Goal: Task Accomplishment & Management: Complete application form

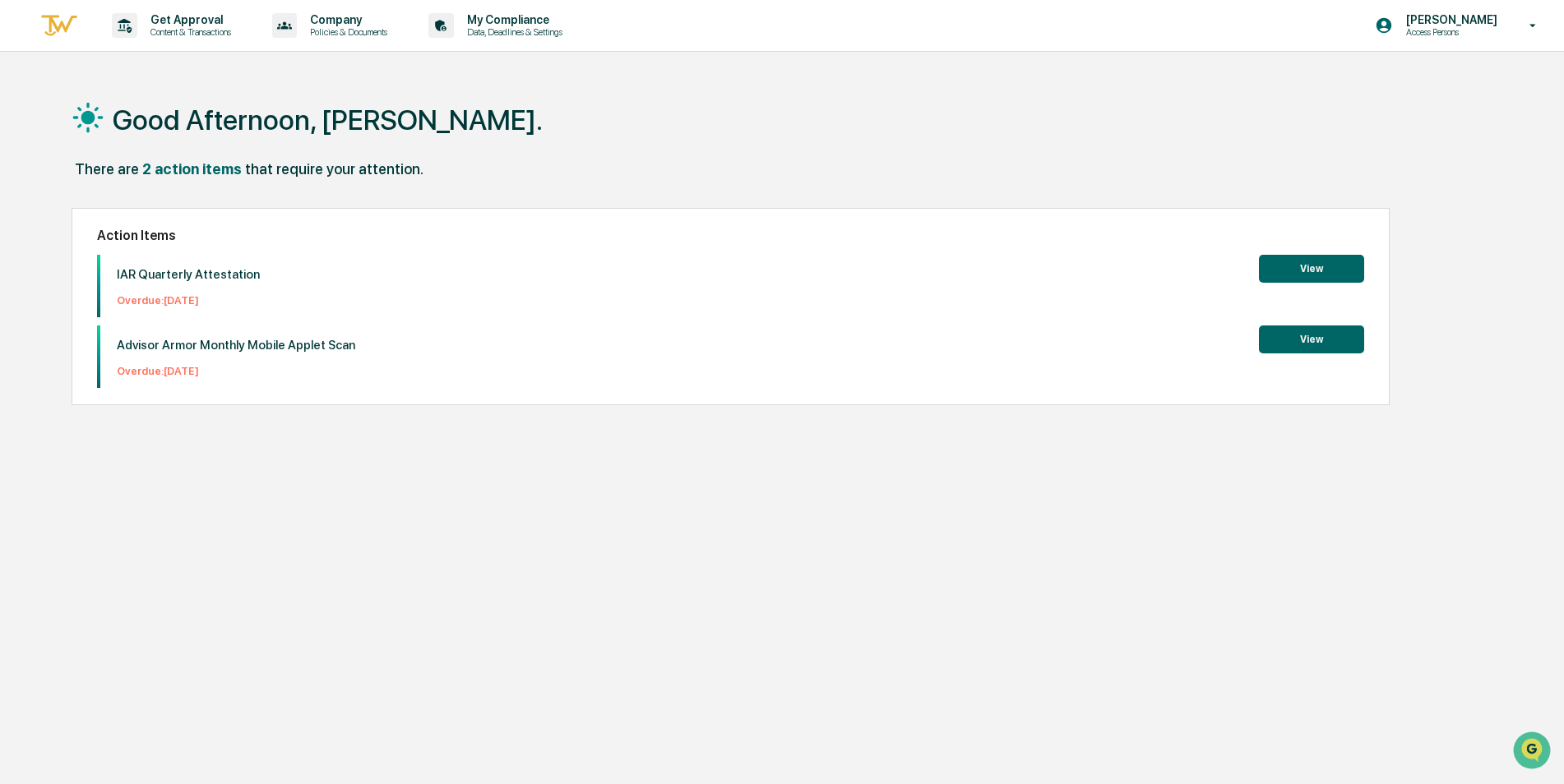
click at [1303, 264] on button "View" at bounding box center [1312, 268] width 105 height 28
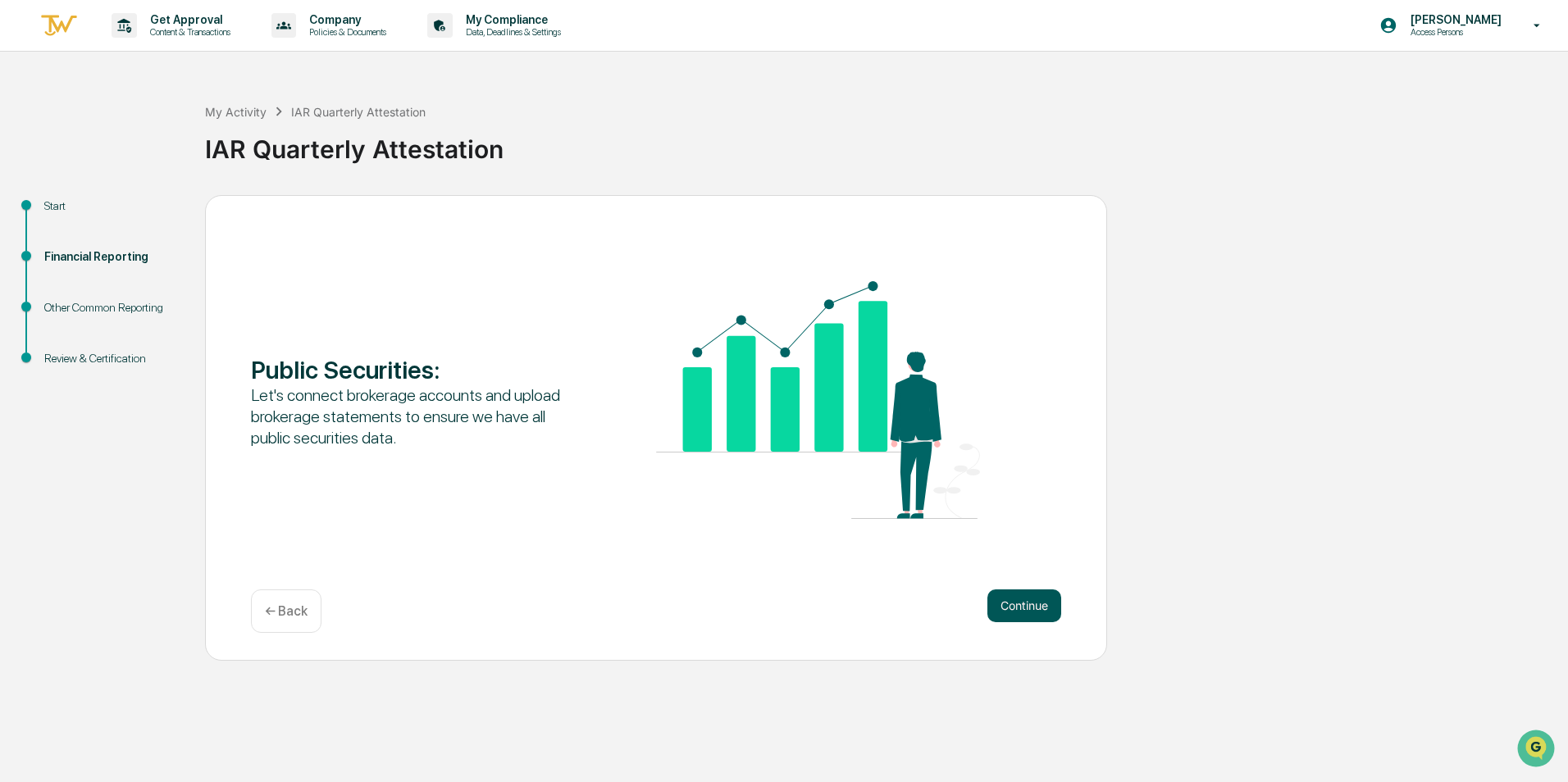
click at [1020, 610] on button "Continue" at bounding box center [1024, 606] width 74 height 33
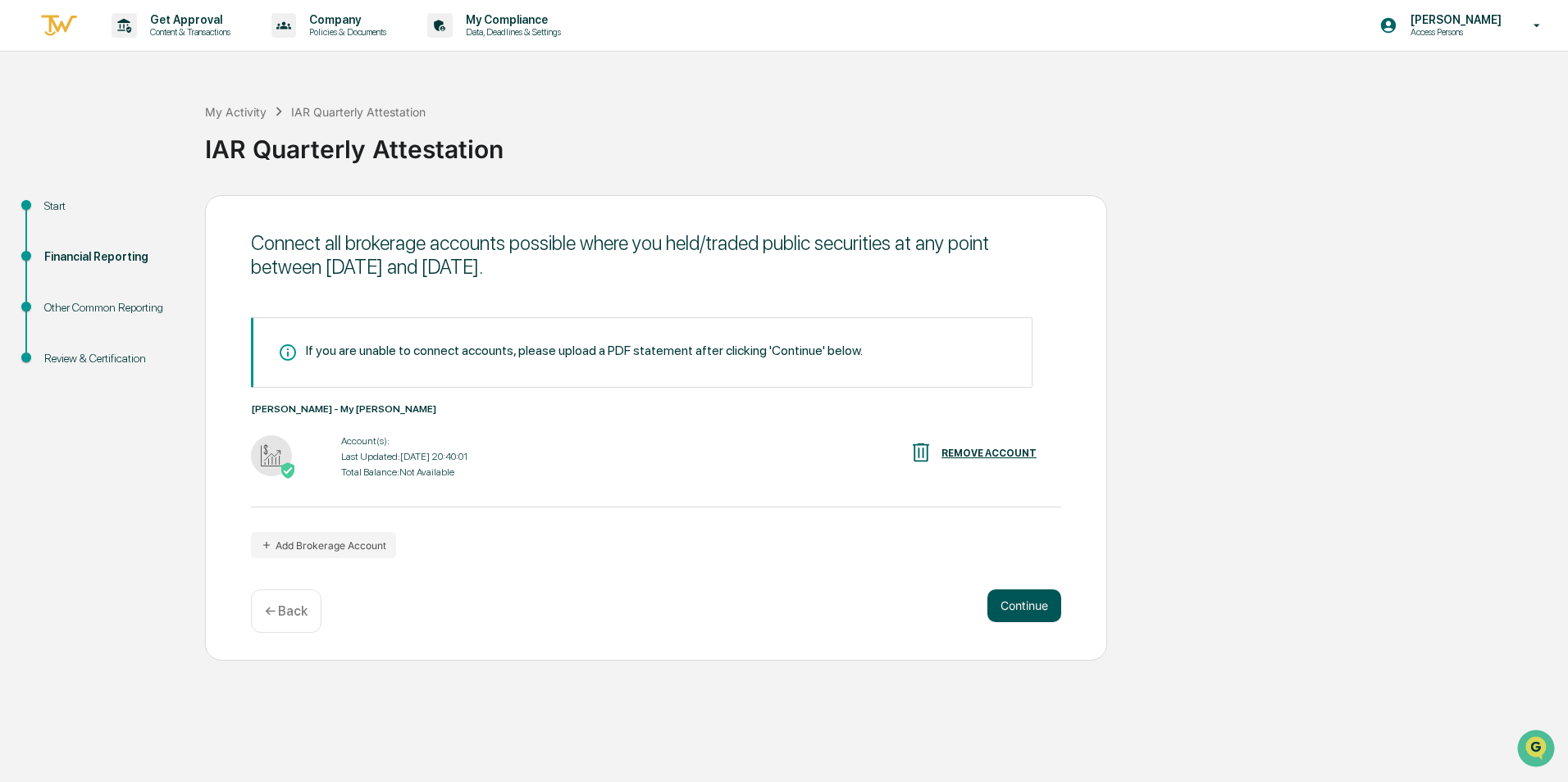
click at [1023, 610] on button "Continue" at bounding box center [1024, 606] width 74 height 33
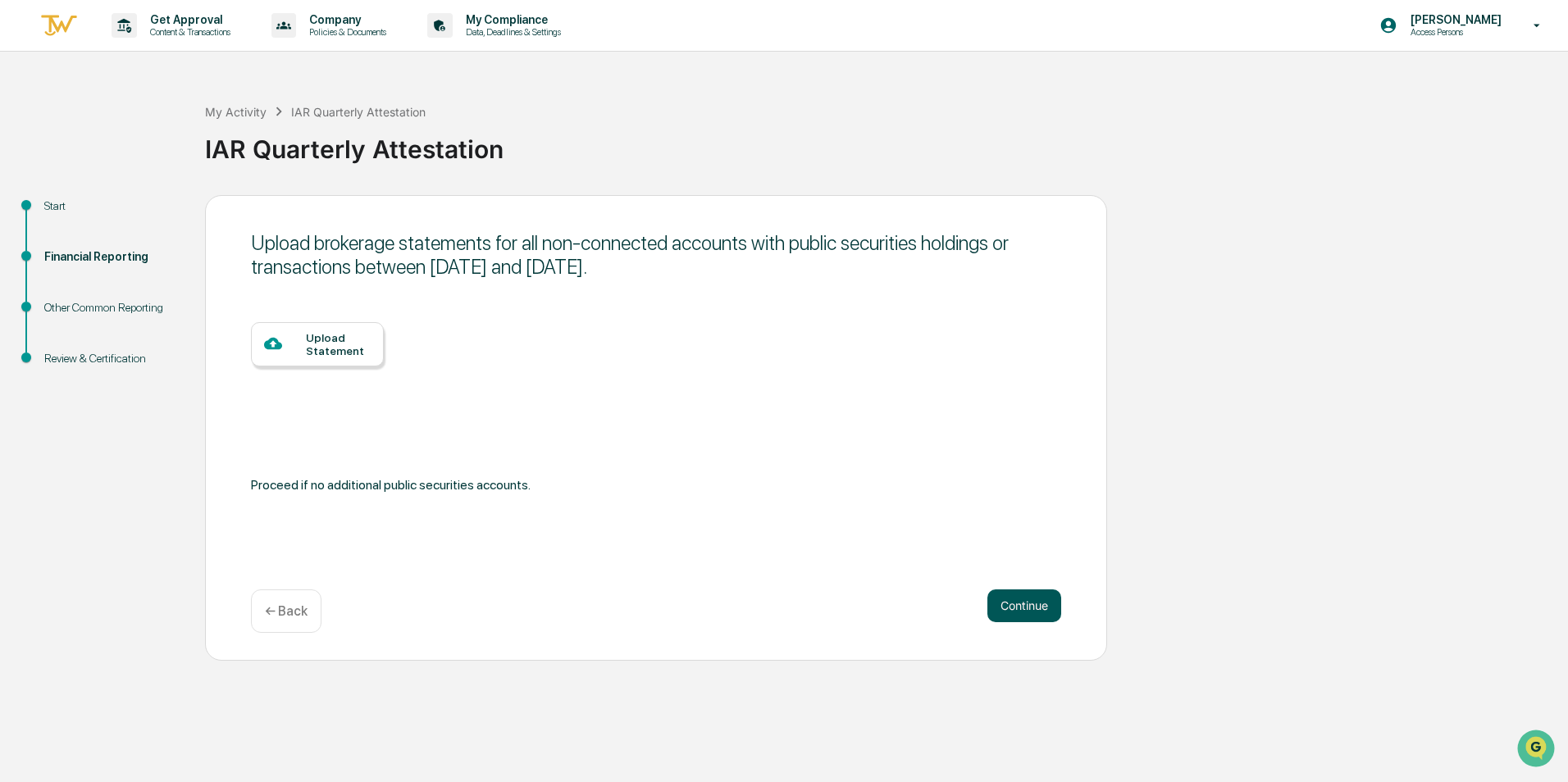
click at [1023, 610] on button "Continue" at bounding box center [1024, 606] width 74 height 33
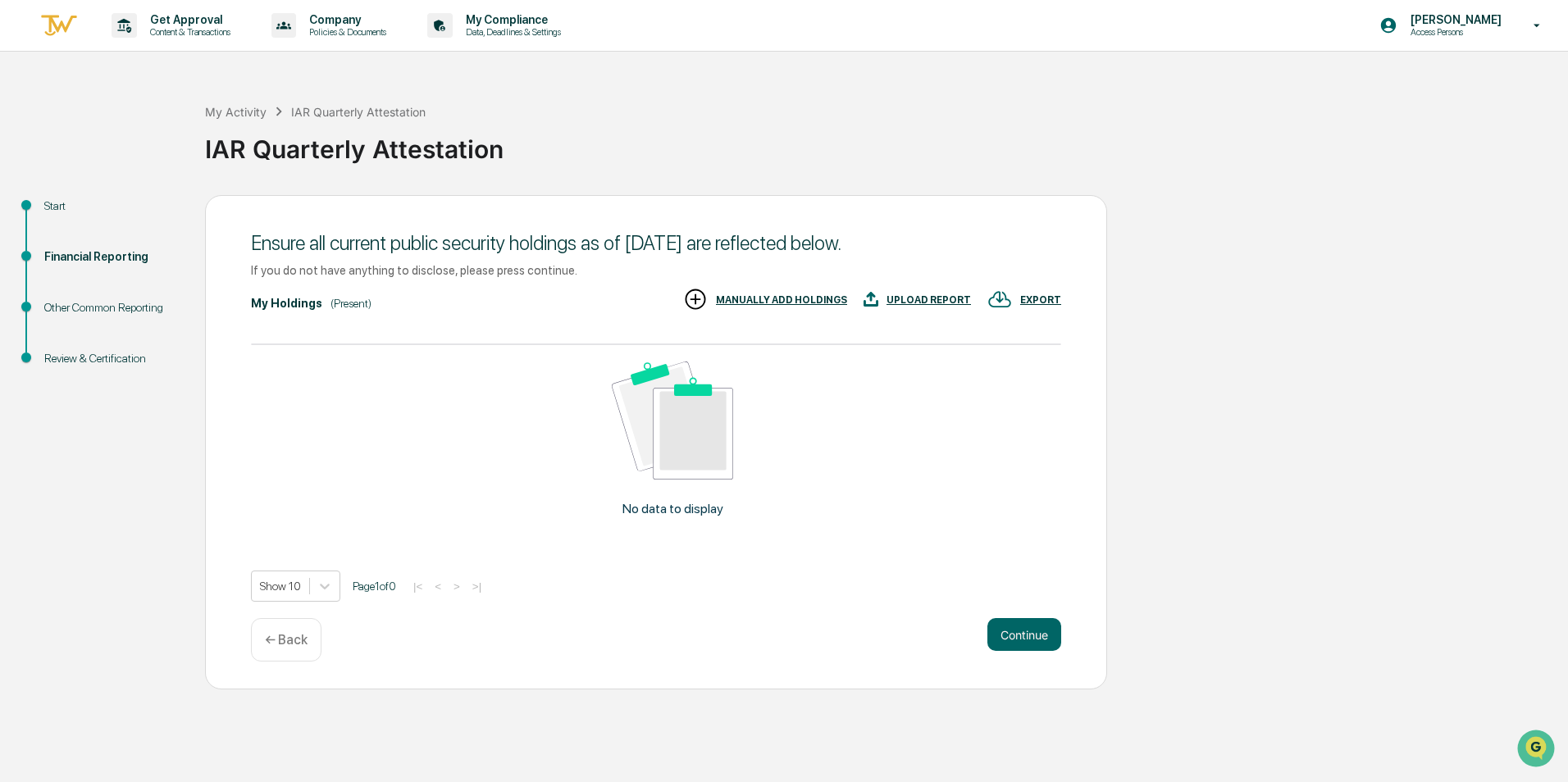
click at [1023, 610] on div "Ensure all current public security holdings as of [DATE] are reflected below. I…" at bounding box center [655, 442] width 902 height 494
click at [1023, 632] on button "Continue" at bounding box center [1024, 634] width 74 height 33
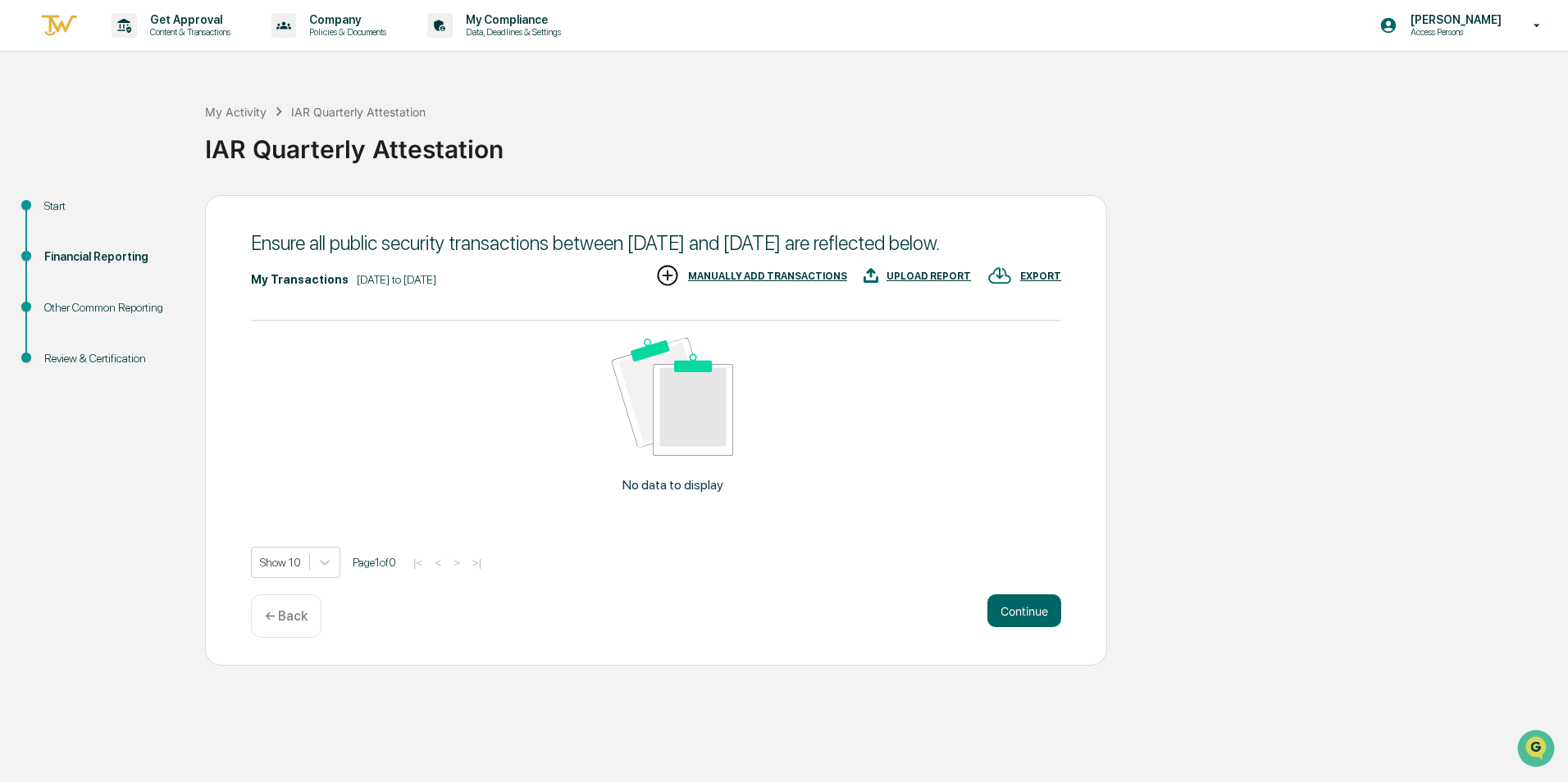
click at [1023, 632] on div "Continue ← Back" at bounding box center [656, 616] width 810 height 44
click at [1025, 621] on button "Continue" at bounding box center [1024, 611] width 74 height 33
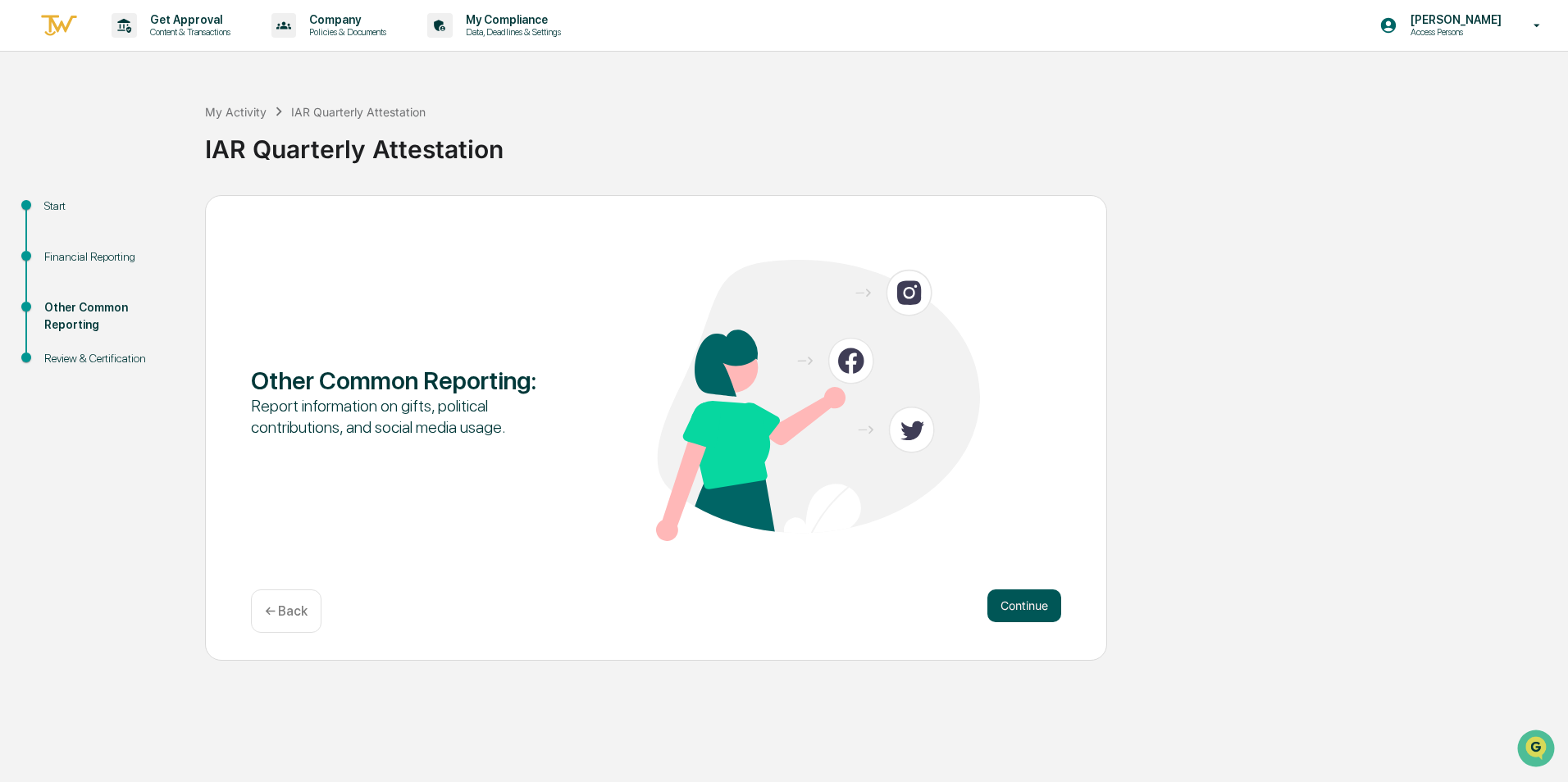
click at [1028, 609] on button "Continue" at bounding box center [1024, 606] width 74 height 33
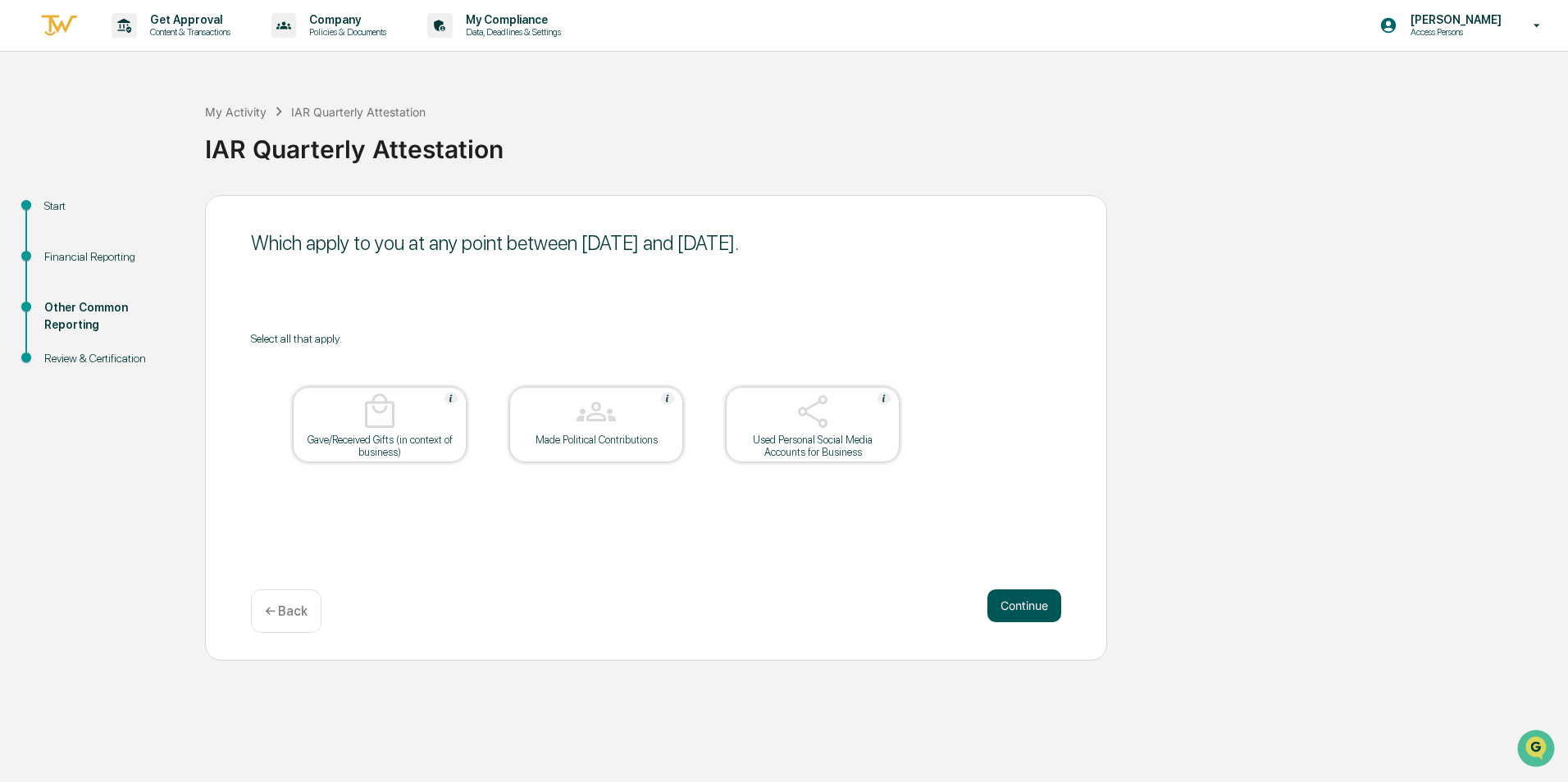
click at [1023, 607] on button "Continue" at bounding box center [1024, 606] width 74 height 33
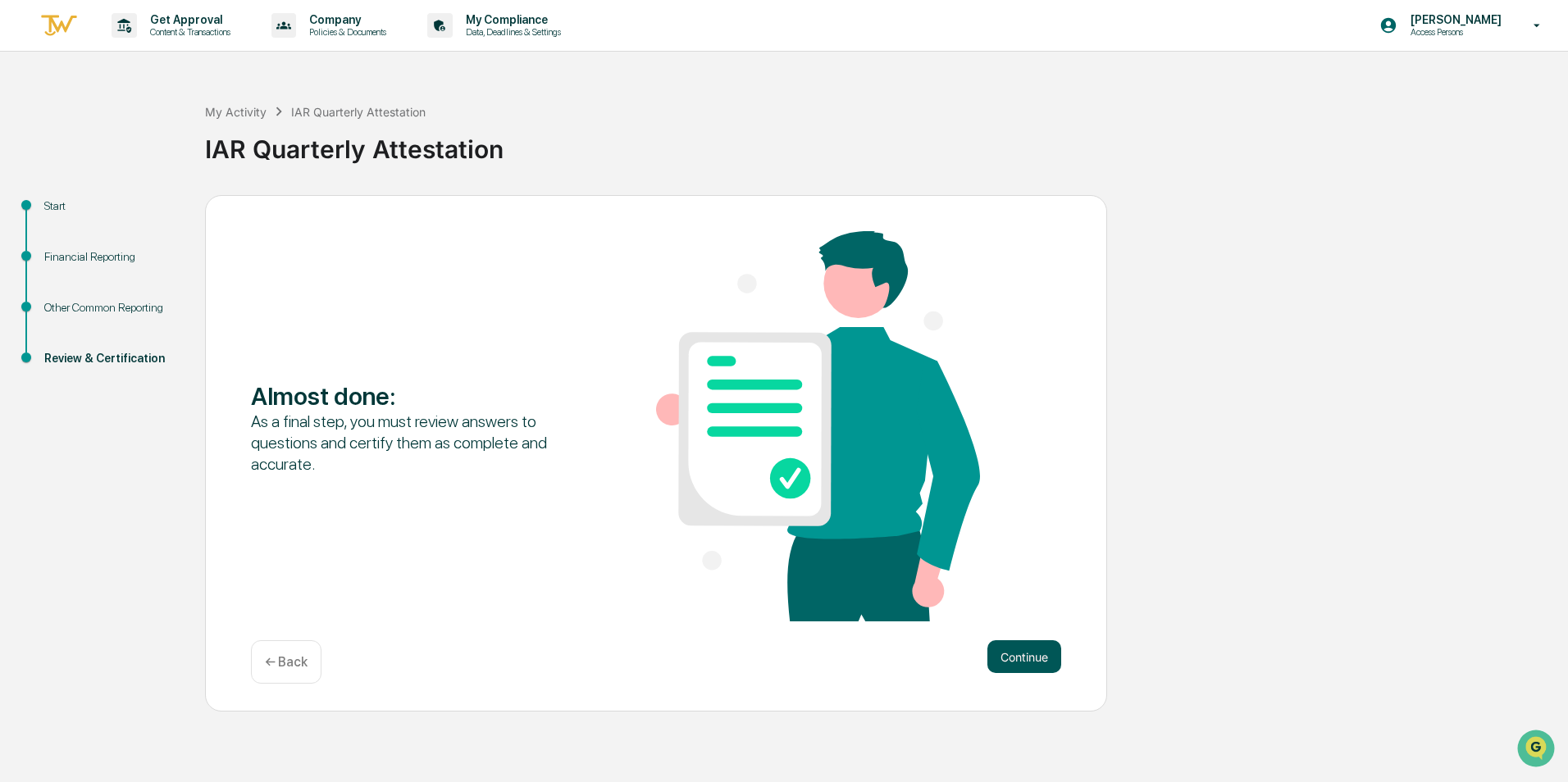
click at [1030, 656] on button "Continue" at bounding box center [1024, 656] width 74 height 33
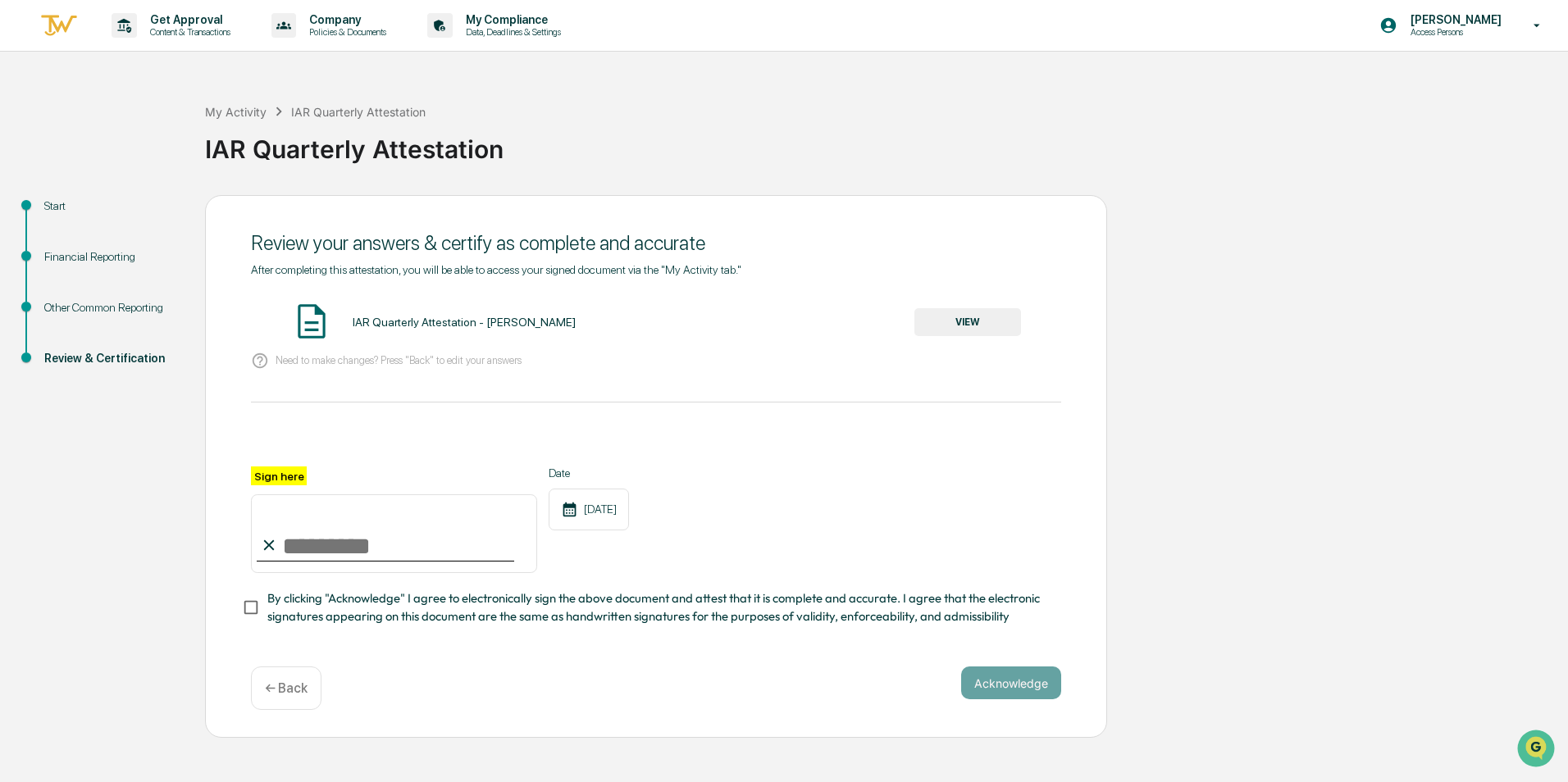
click at [301, 545] on input "Sign here" at bounding box center [394, 534] width 286 height 78
type input "**********"
click at [1033, 680] on button "Acknowledge" at bounding box center [1011, 683] width 100 height 33
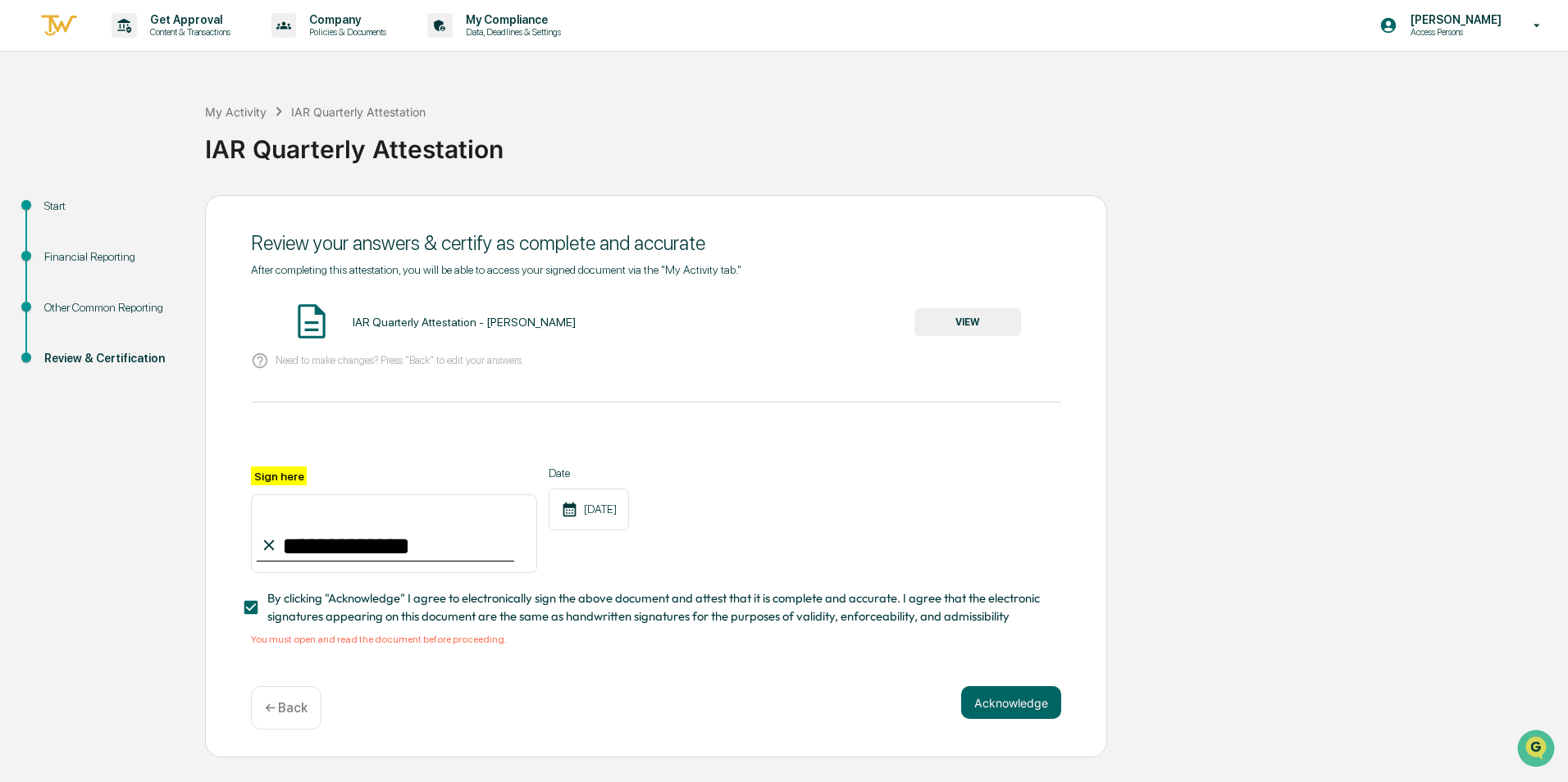
click at [949, 323] on button "VIEW" at bounding box center [968, 322] width 107 height 28
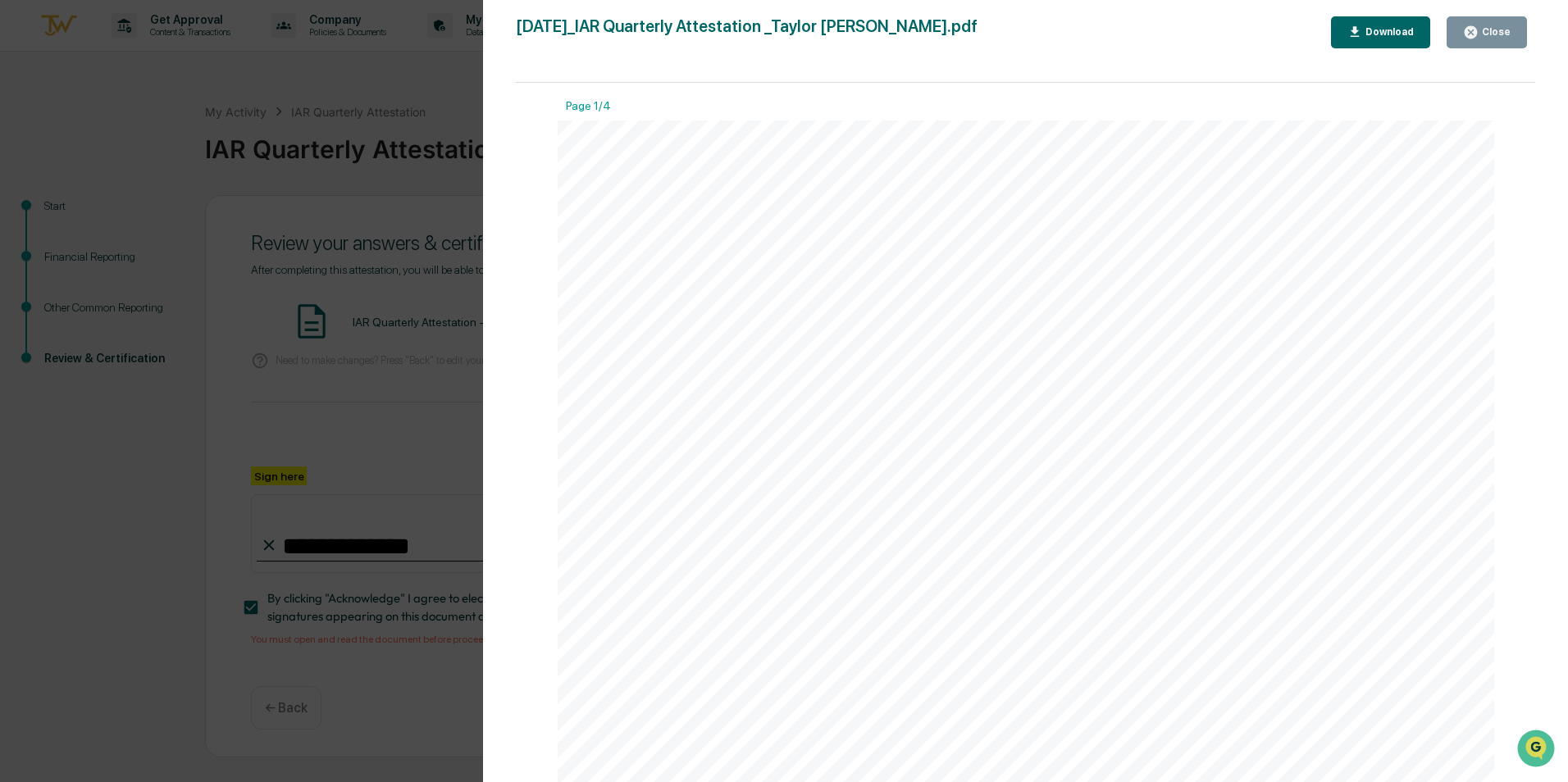
click at [1475, 29] on icon "button" at bounding box center [1471, 32] width 12 height 12
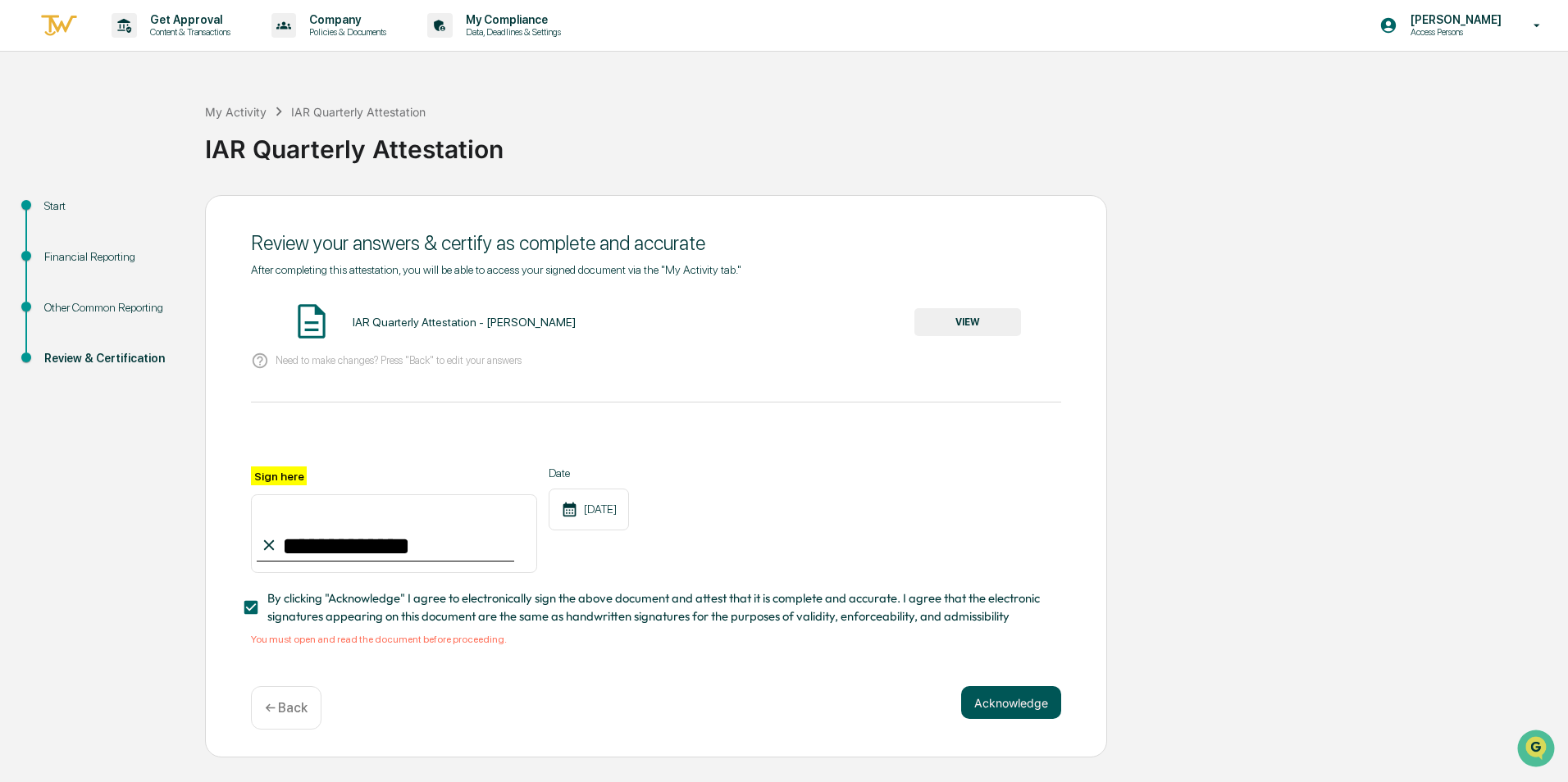
click at [963, 706] on button "Acknowledge" at bounding box center [1011, 703] width 100 height 33
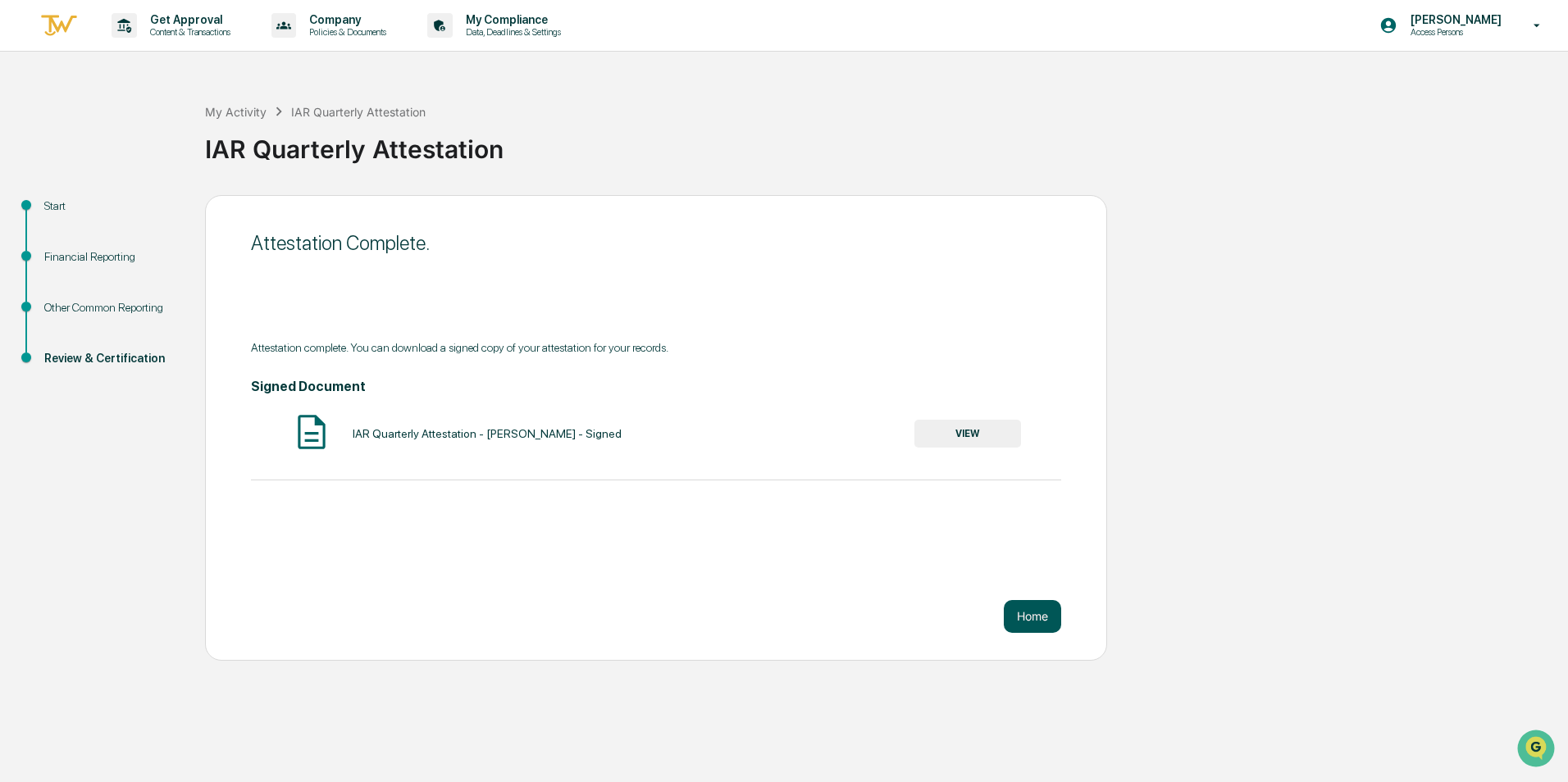
click at [1055, 618] on button "Home" at bounding box center [1032, 616] width 57 height 33
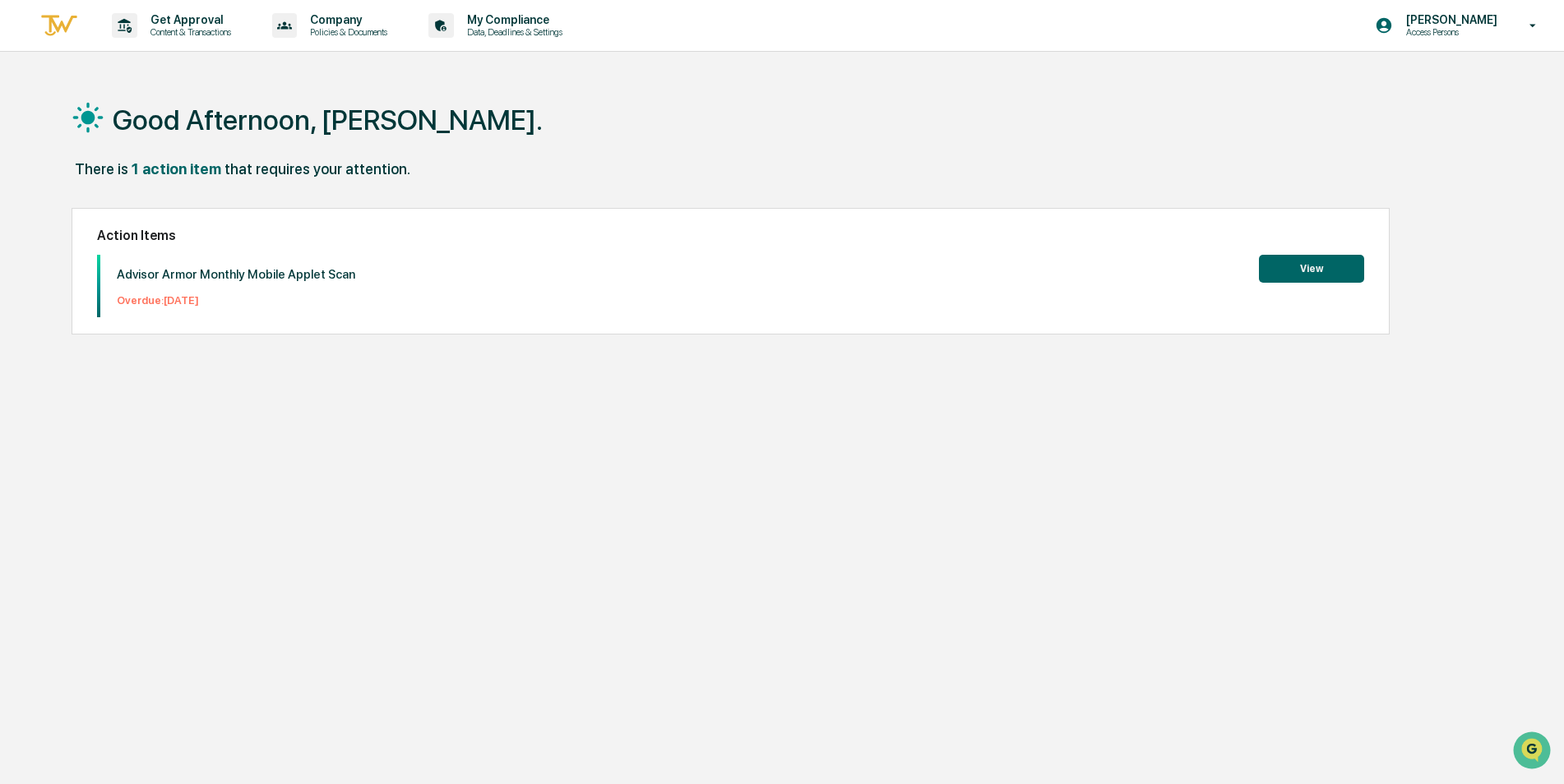
click at [1331, 274] on button "View" at bounding box center [1312, 268] width 105 height 28
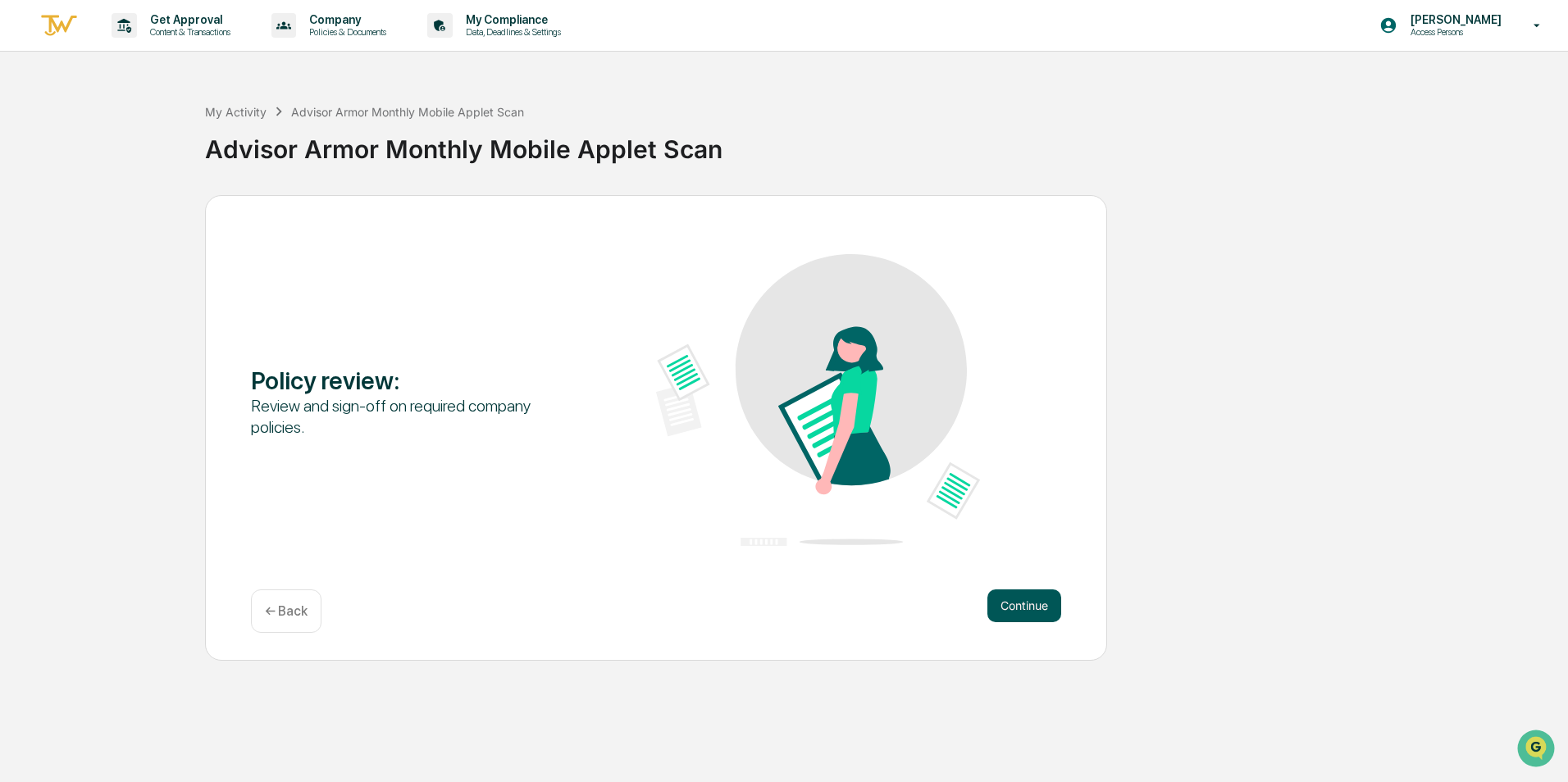
click at [1022, 613] on button "Continue" at bounding box center [1024, 606] width 74 height 33
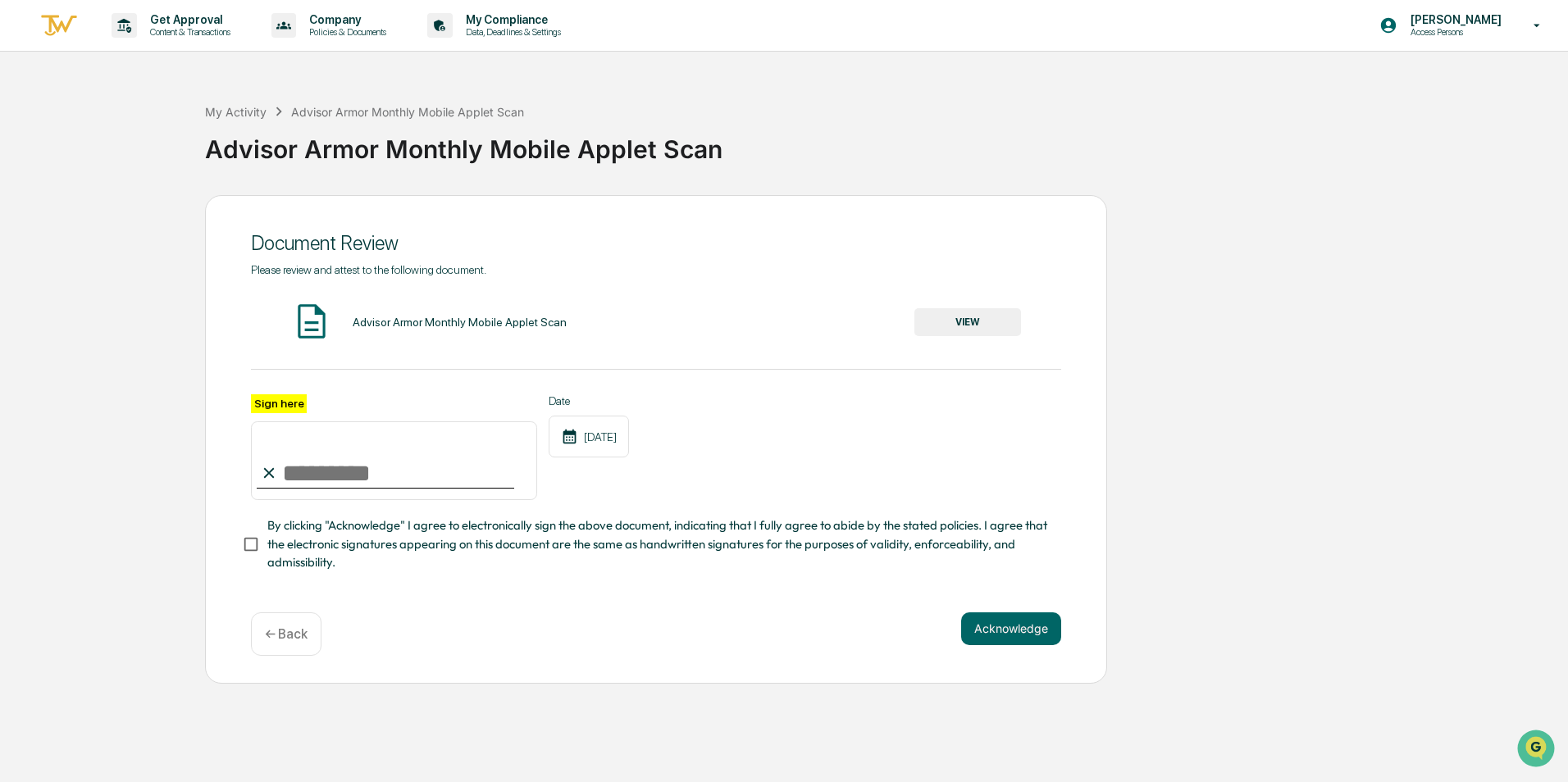
click at [939, 322] on button "VIEW" at bounding box center [968, 322] width 107 height 28
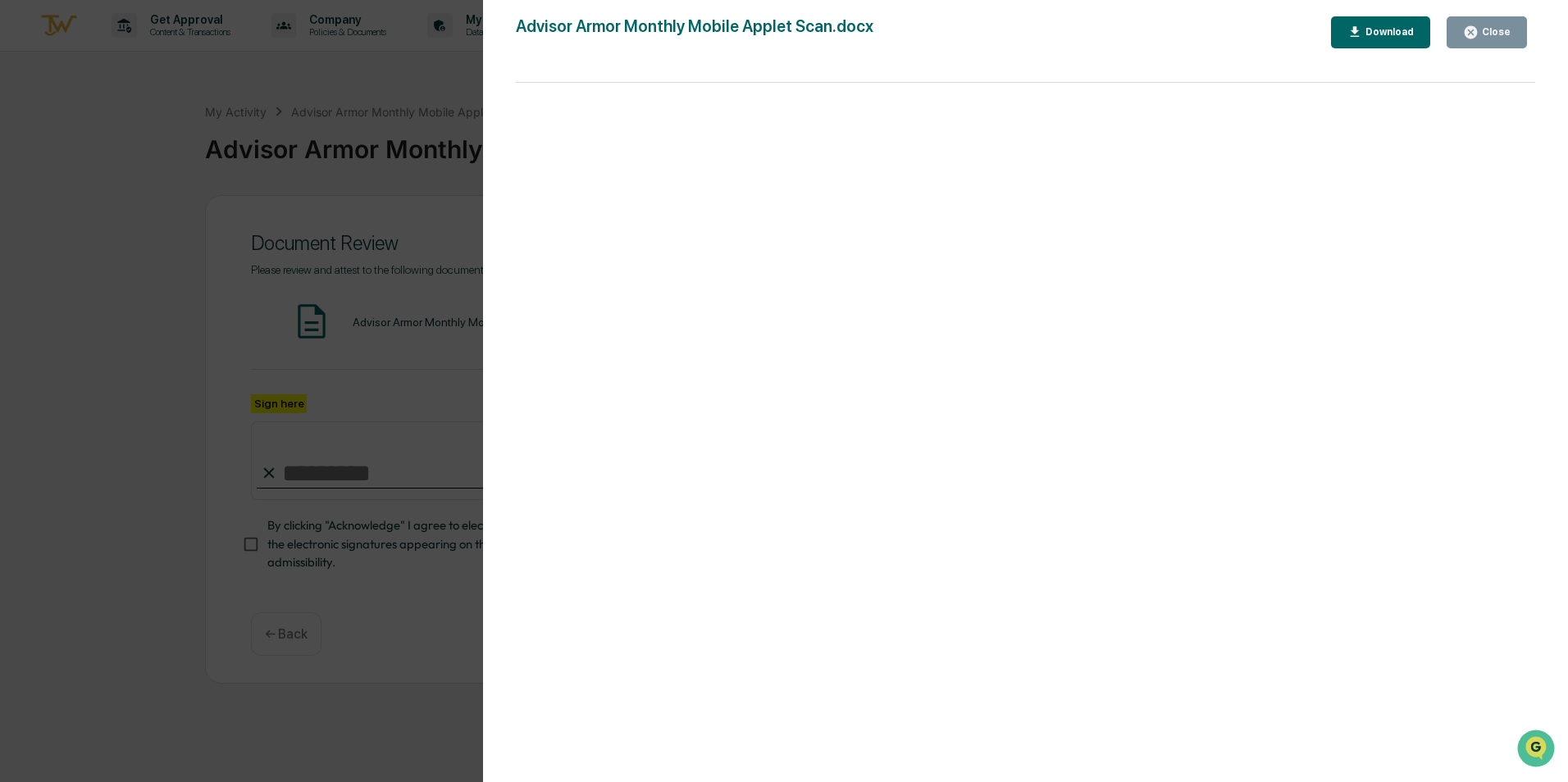
click at [1465, 40] on button "Close" at bounding box center [1486, 32] width 80 height 32
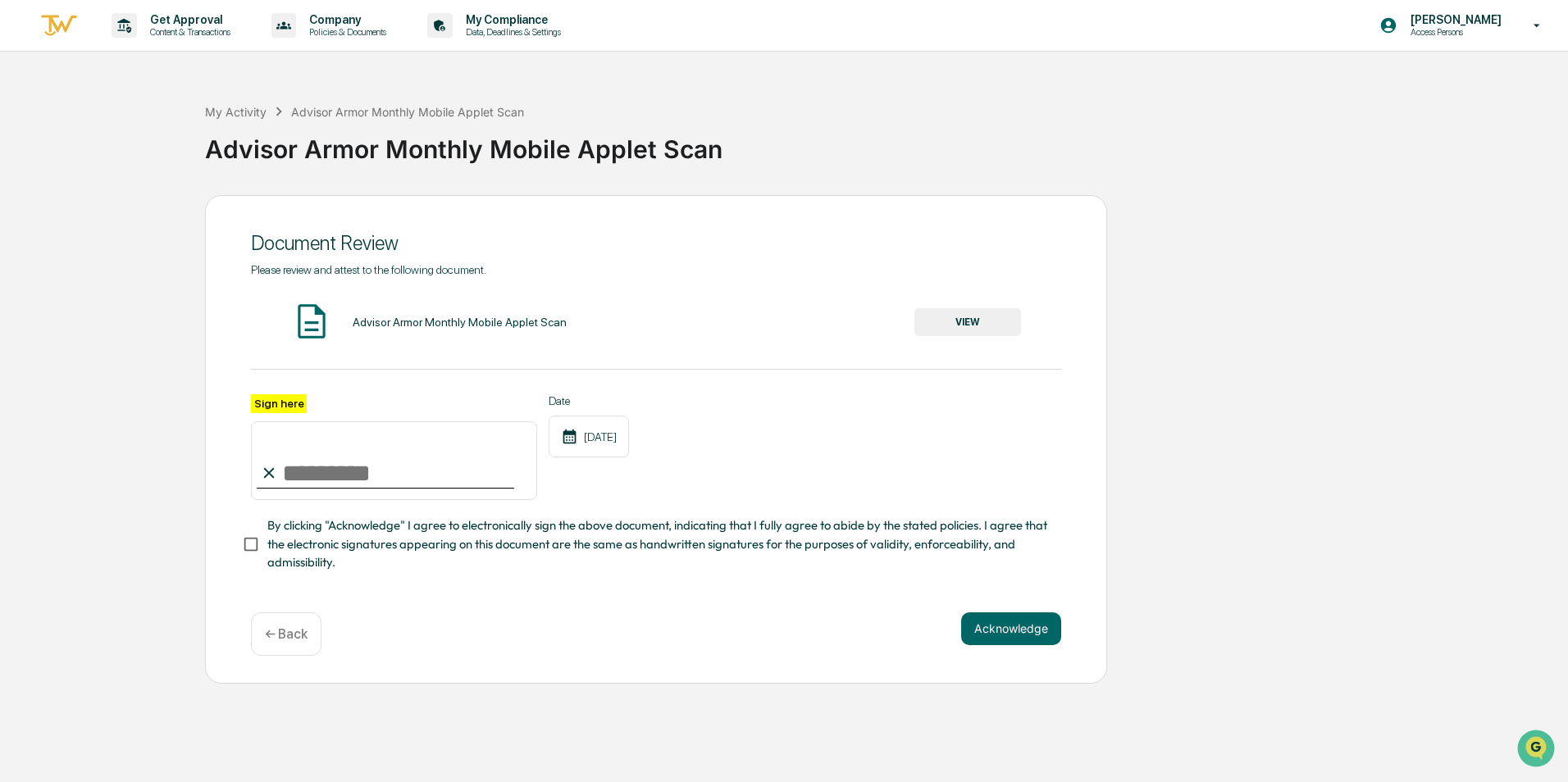
click at [375, 490] on input "Sign here" at bounding box center [394, 460] width 286 height 78
type input "**********"
click at [933, 328] on button "VIEW" at bounding box center [968, 322] width 107 height 28
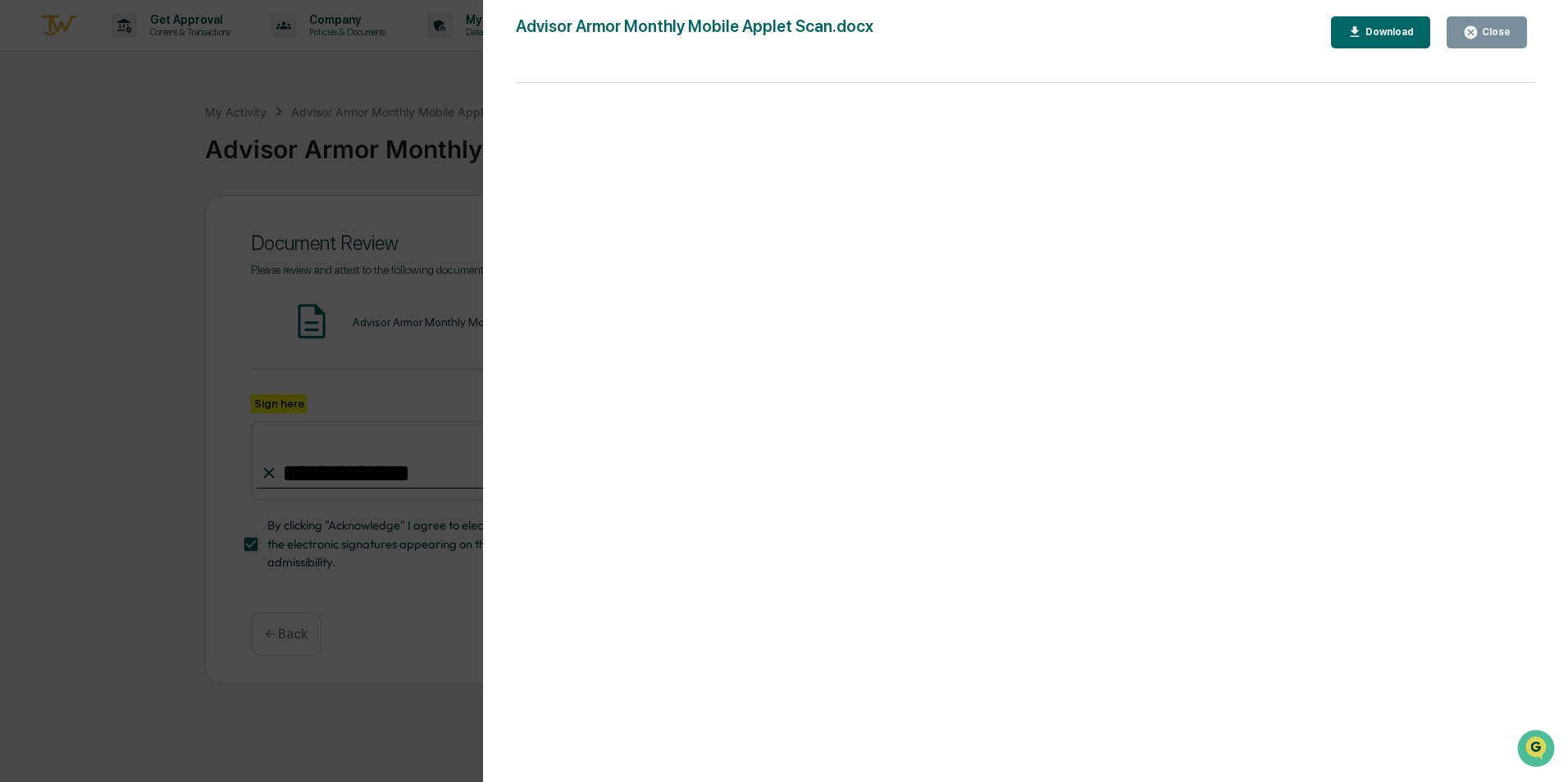
click at [1499, 26] on div "Close" at bounding box center [1486, 32] width 47 height 15
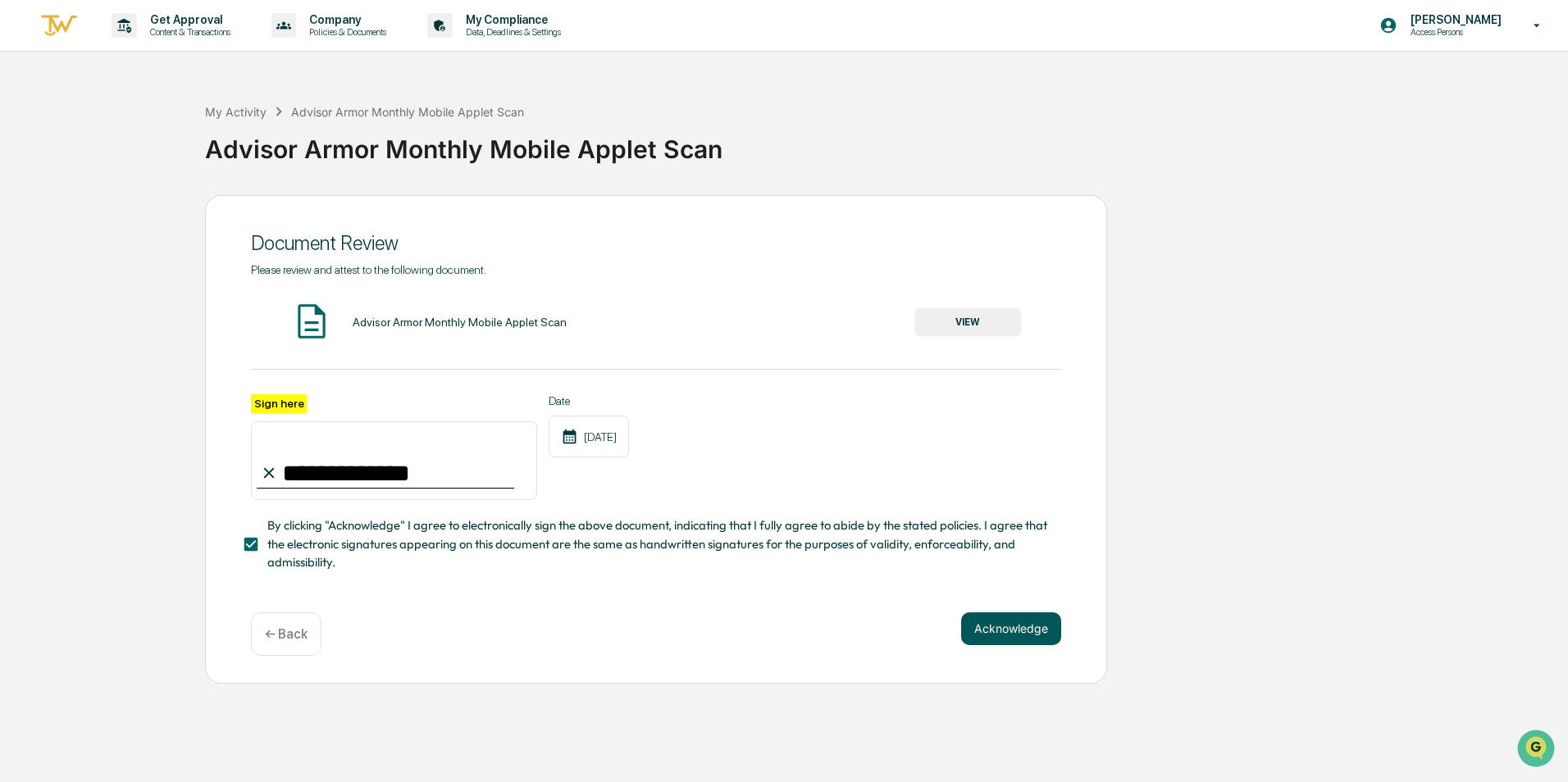
click at [1003, 631] on button "Acknowledge" at bounding box center [1011, 629] width 100 height 33
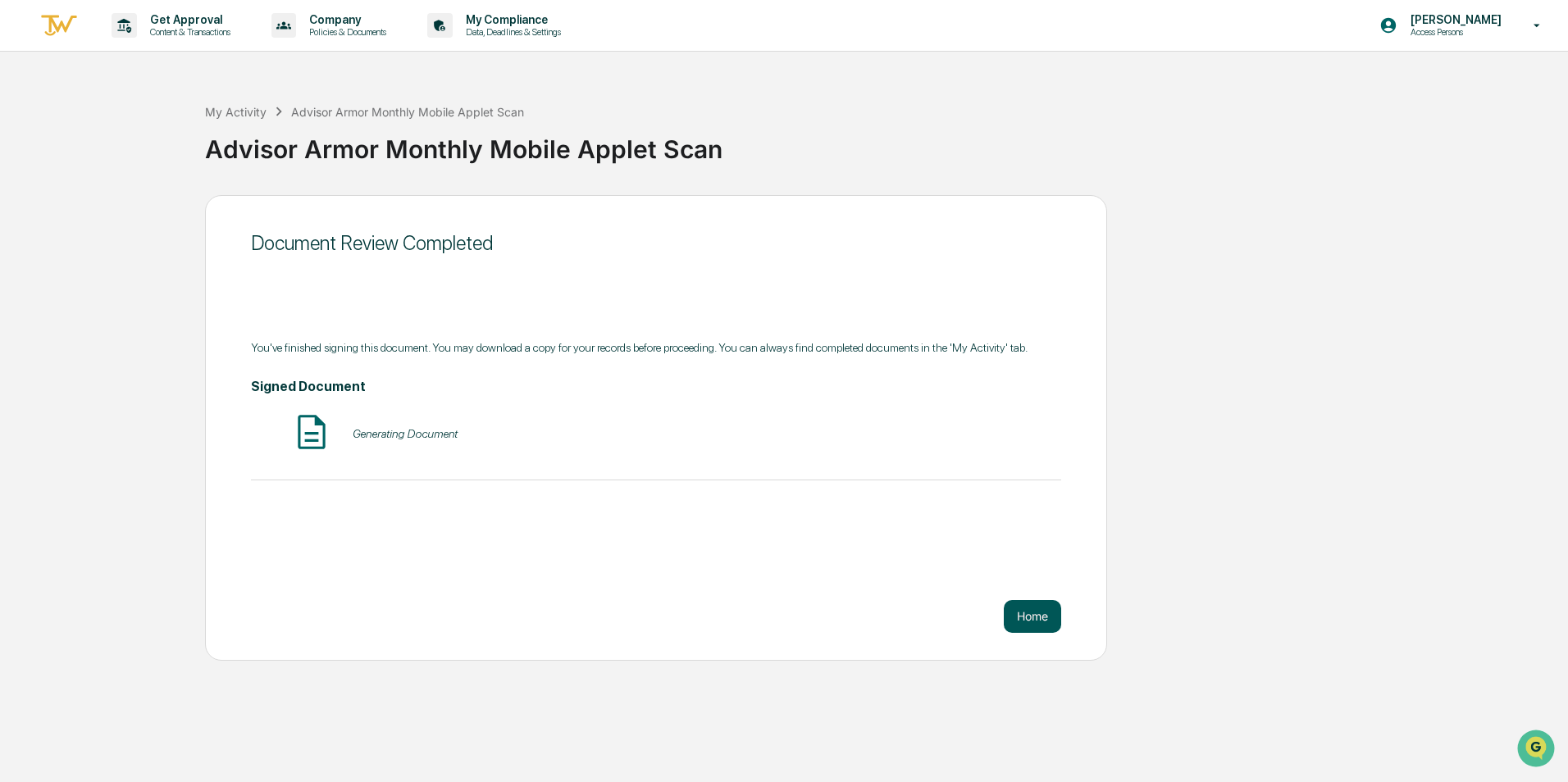
click at [1044, 624] on button "Home" at bounding box center [1032, 616] width 57 height 33
